Goal: Navigation & Orientation: Find specific page/section

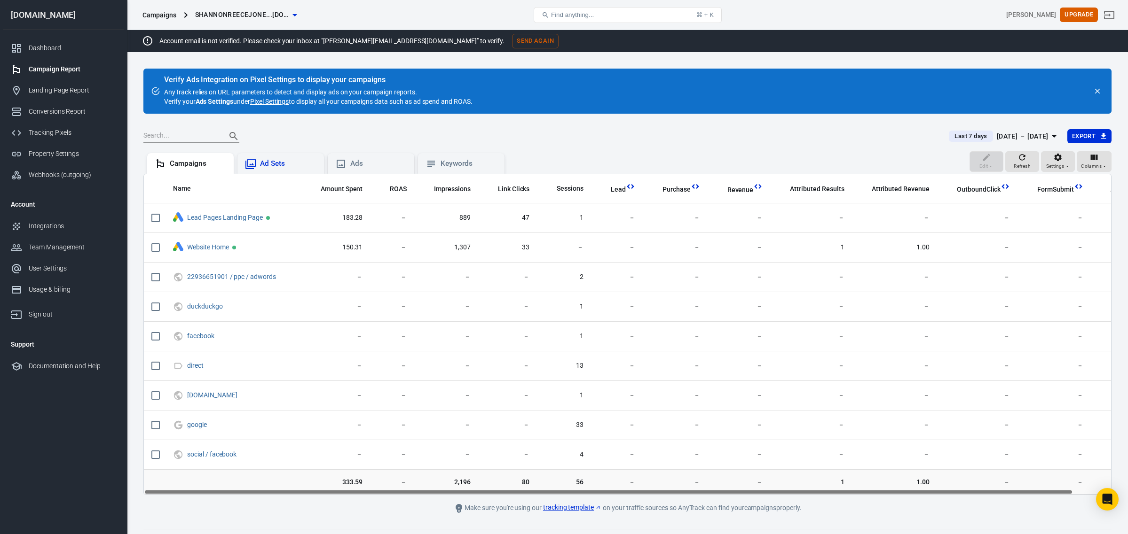
click at [294, 167] on div "Ad Sets" at bounding box center [288, 164] width 56 height 10
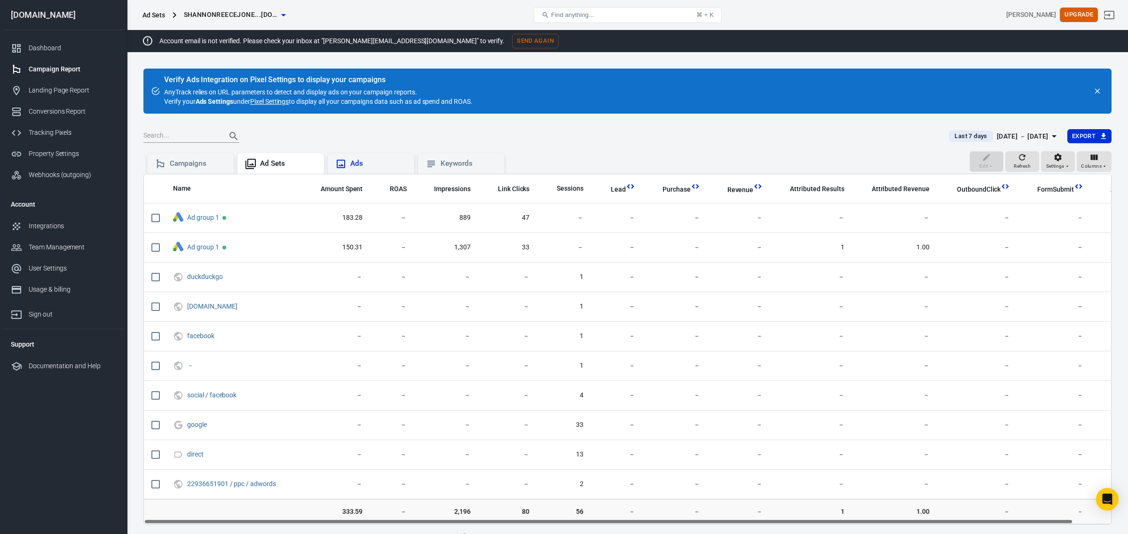
click at [358, 169] on div "Ads" at bounding box center [371, 163] width 86 height 21
